Goal: Check status: Check status

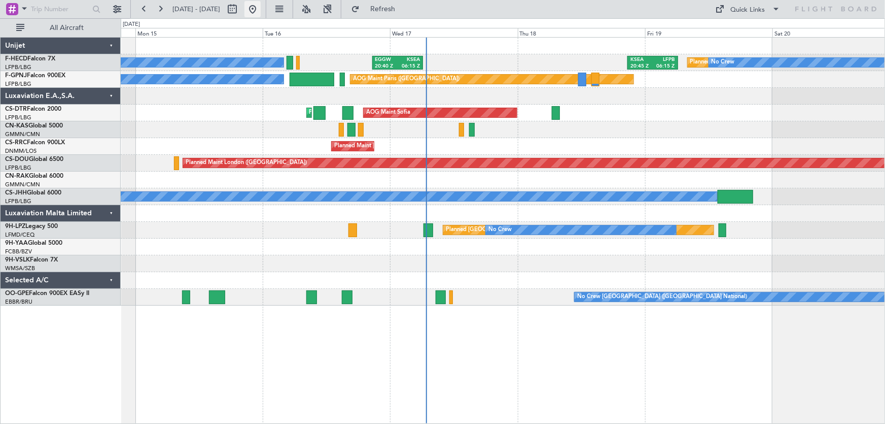
click at [261, 13] on button at bounding box center [253, 9] width 16 height 16
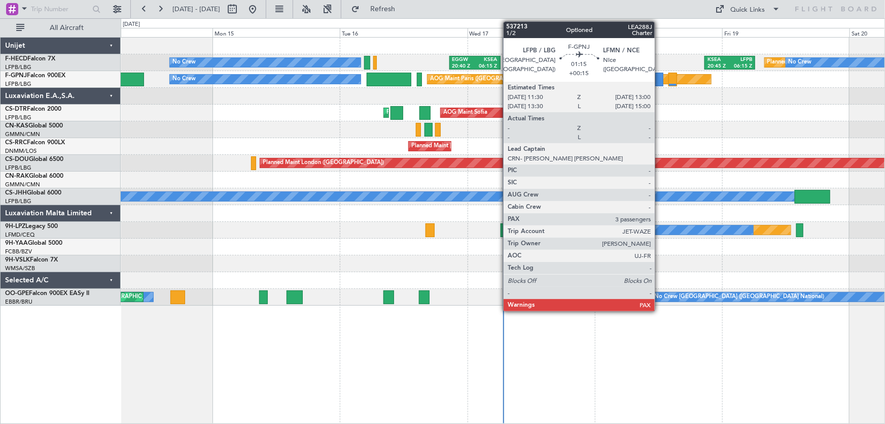
click at [659, 75] on div at bounding box center [659, 80] width 8 height 14
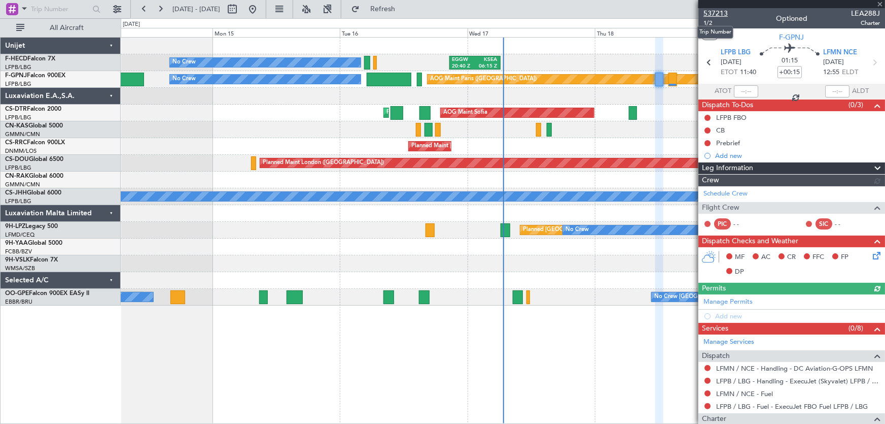
click at [715, 10] on span "537213" at bounding box center [716, 13] width 24 height 11
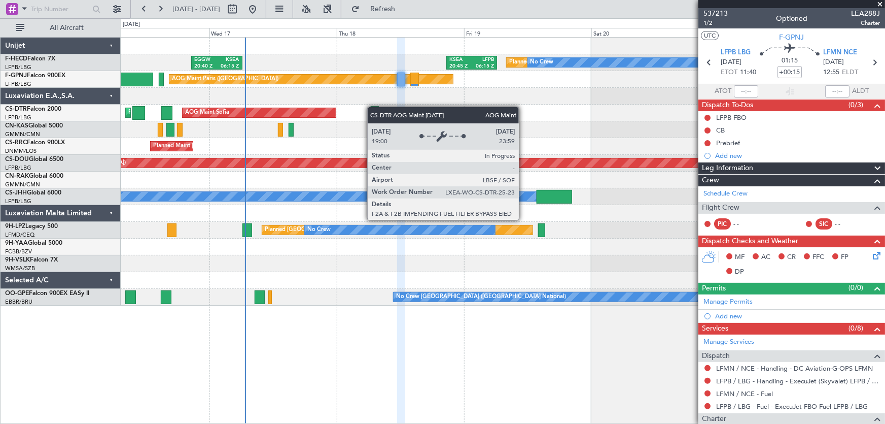
click at [313, 111] on div "Planned Maint [GEOGRAPHIC_DATA] ([GEOGRAPHIC_DATA]) No Crew EGGW 20:40 Z KSEA 0…" at bounding box center [503, 172] width 764 height 268
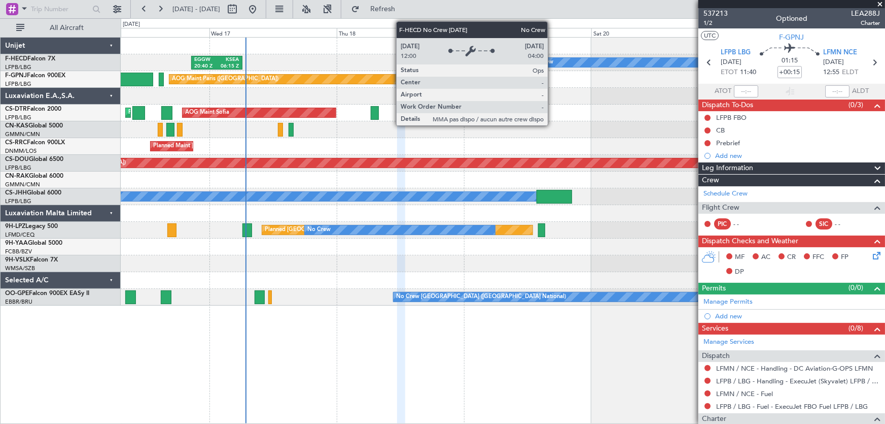
click at [552, 62] on div "No Crew" at bounding box center [542, 62] width 23 height 15
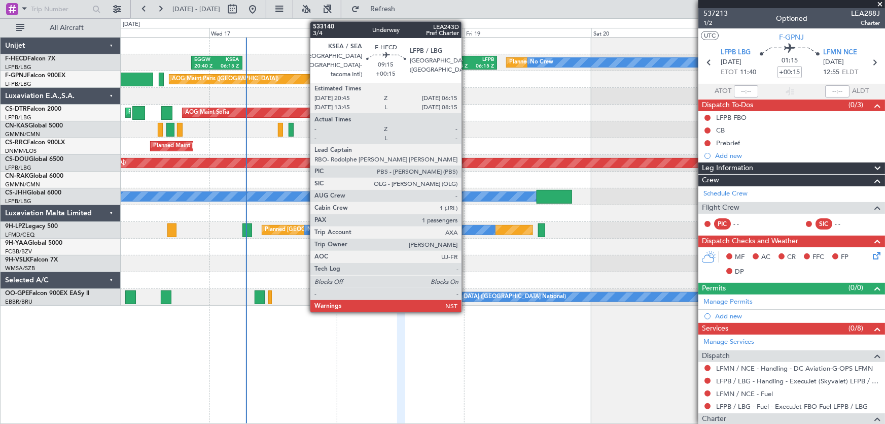
click at [466, 66] on div "20:45 Z" at bounding box center [460, 66] width 22 height 7
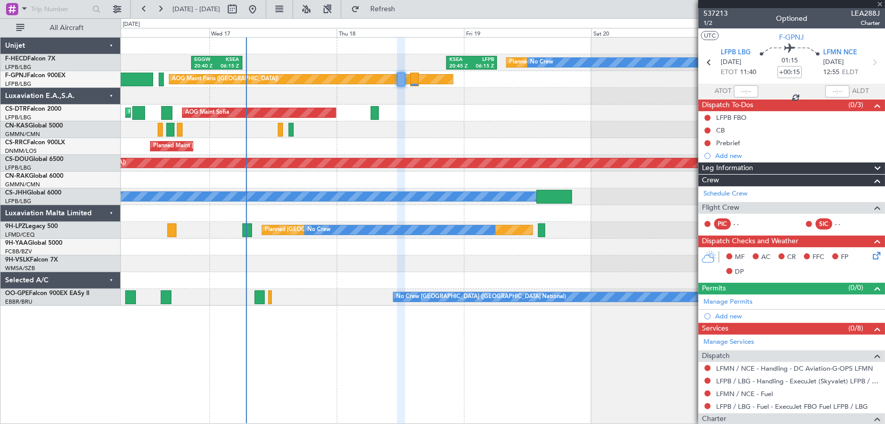
type input "1"
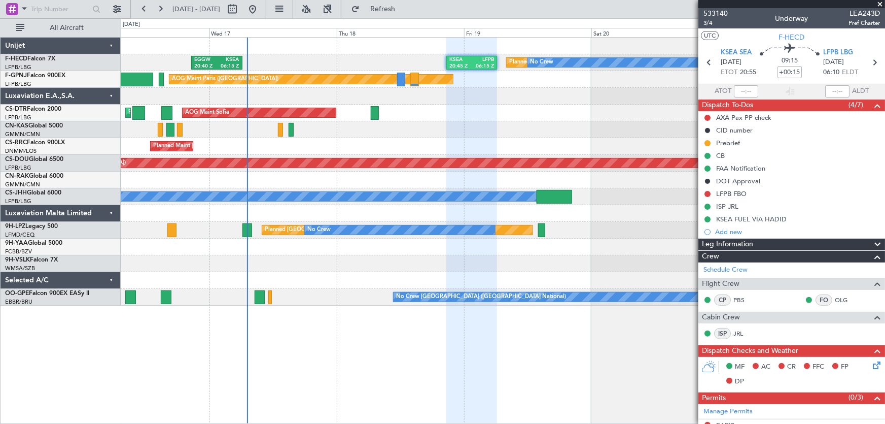
click at [196, 161] on div "Planned Maint [GEOGRAPHIC_DATA] ([GEOGRAPHIC_DATA]) No Crew EGGW 20:40 Z KSEA 0…" at bounding box center [503, 172] width 764 height 268
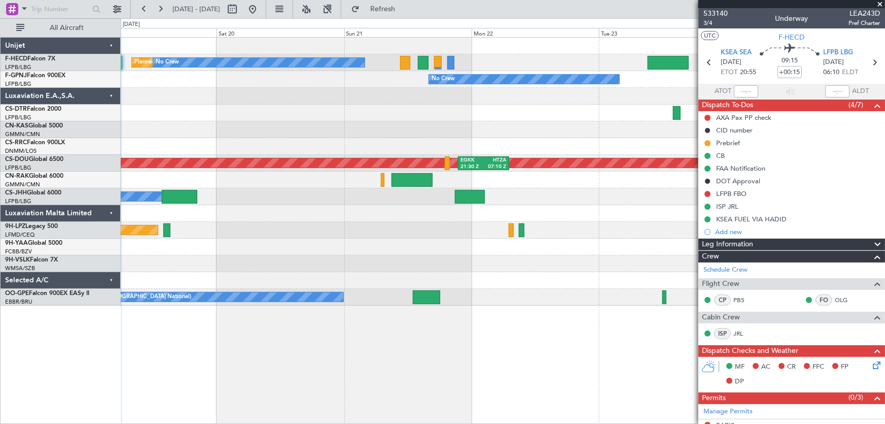
click at [355, 151] on div "Planned Maint [GEOGRAPHIC_DATA] ([GEOGRAPHIC_DATA]) No Crew KSEA 20:45 Z LFPB 0…" at bounding box center [503, 172] width 764 height 268
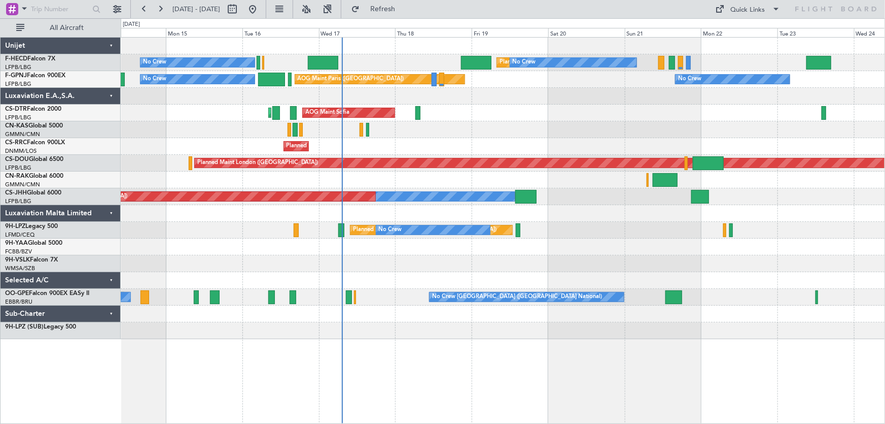
click at [446, 99] on div at bounding box center [503, 96] width 764 height 17
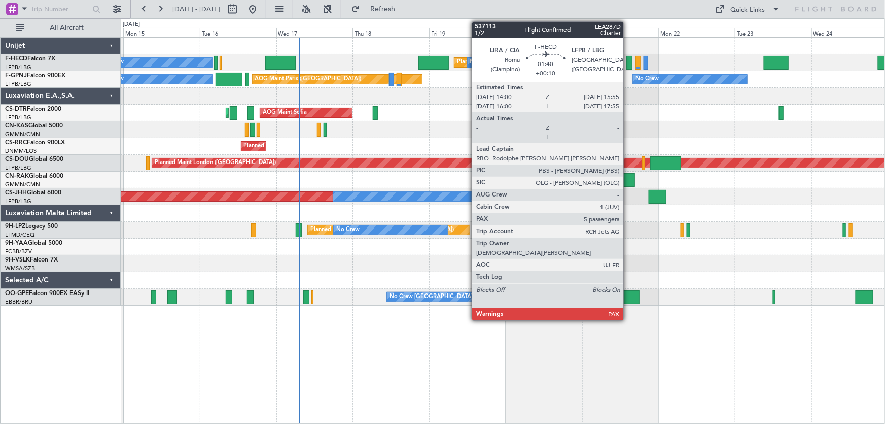
click at [629, 61] on div at bounding box center [629, 63] width 7 height 14
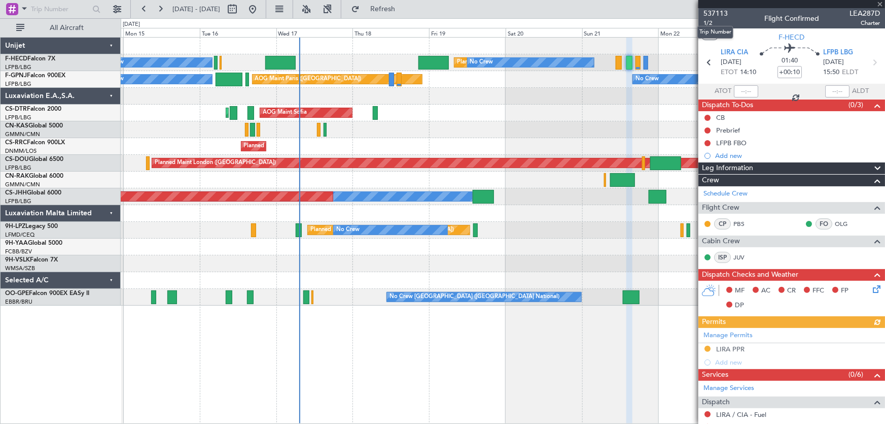
click at [713, 9] on span "537113" at bounding box center [716, 13] width 24 height 11
